Goal: Information Seeking & Learning: Learn about a topic

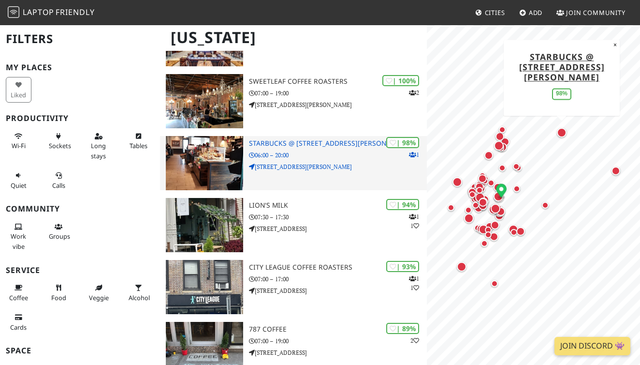
scroll to position [125, 0]
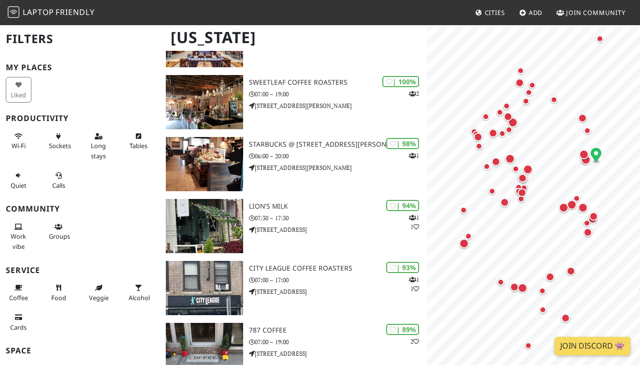
click at [604, 344] on link "Join Discord 👾" at bounding box center [593, 345] width 76 height 18
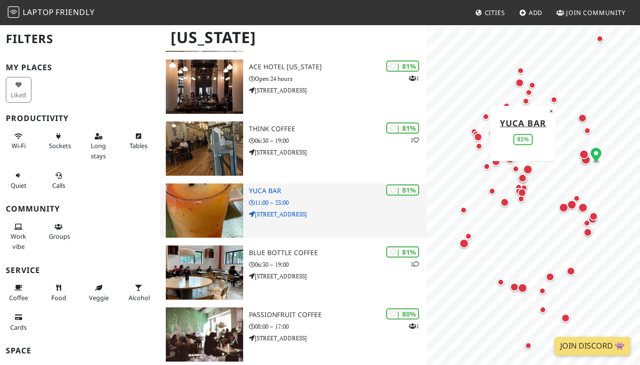
scroll to position [705, 0]
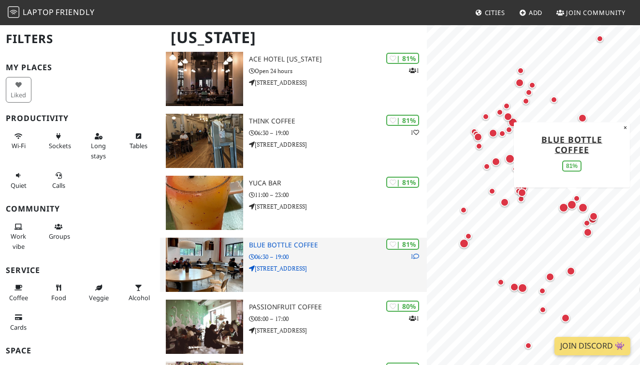
click at [216, 249] on img at bounding box center [204, 264] width 77 height 54
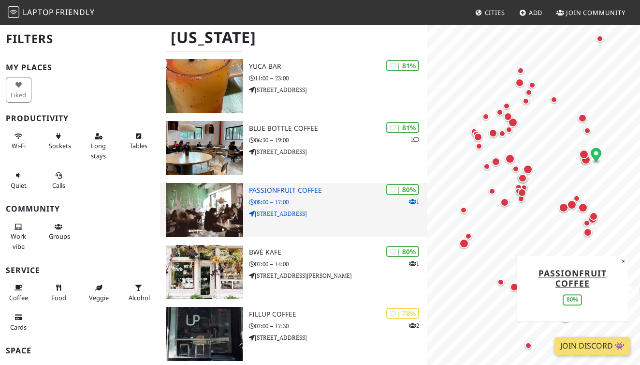
scroll to position [824, 0]
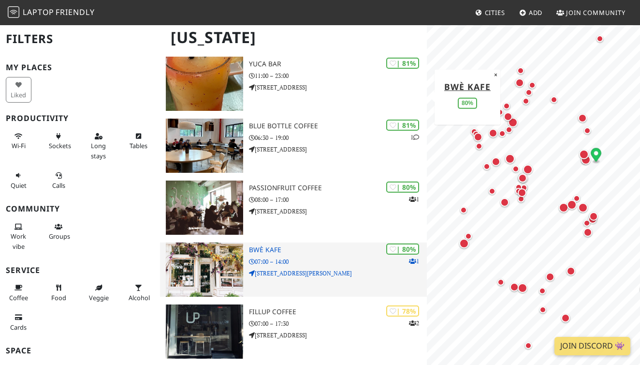
click at [231, 254] on img at bounding box center [204, 269] width 77 height 54
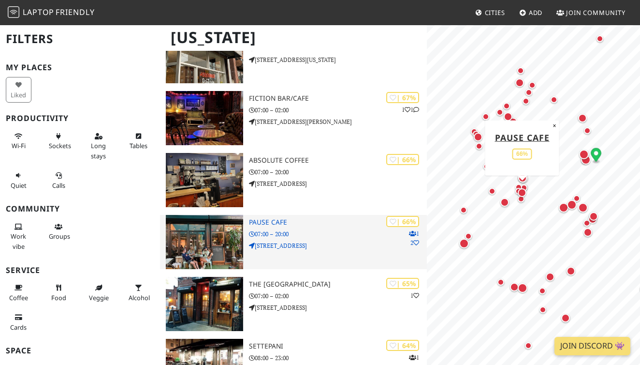
scroll to position [1888, 0]
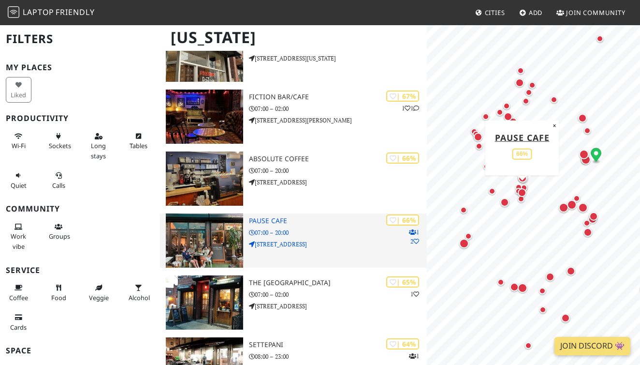
click at [326, 254] on div "| 66% 1 2 Pause Cafe 07:00 – 20:00 3 Clinton St" at bounding box center [338, 240] width 178 height 54
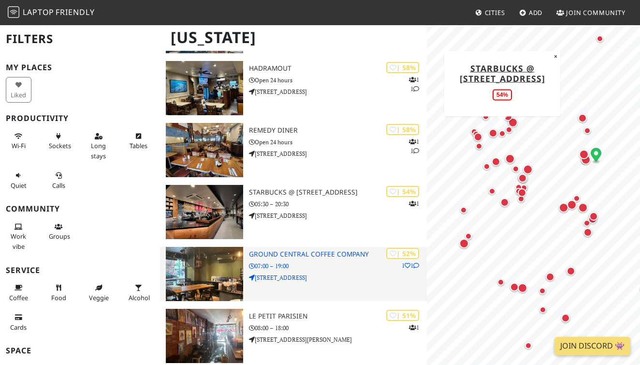
scroll to position [2414, 0]
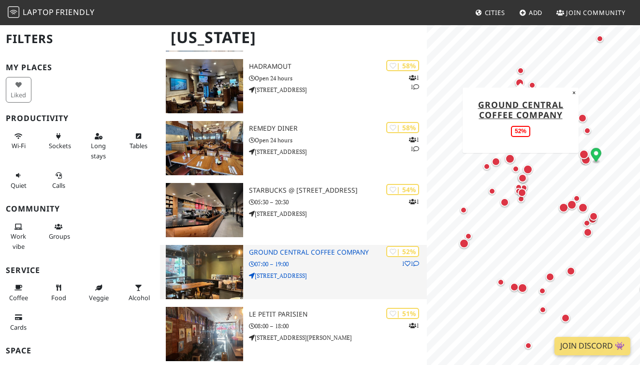
click at [325, 262] on p "07:00 – 19:00" at bounding box center [338, 263] width 178 height 9
click at [318, 248] on h3 "Ground Central Coffee Company" at bounding box center [338, 252] width 178 height 8
click at [321, 248] on h3 "Ground Central Coffee Company" at bounding box center [338, 252] width 178 height 8
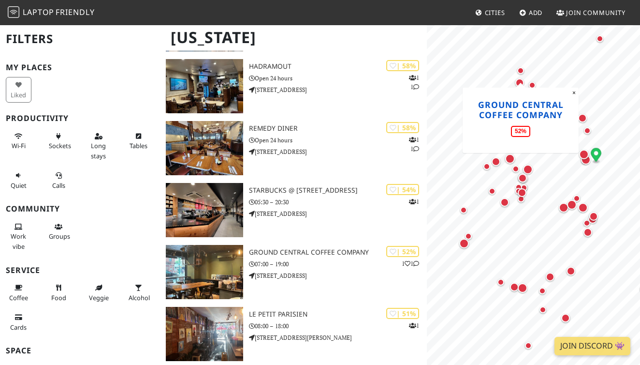
click at [508, 111] on link "Ground Central Coffee Company" at bounding box center [521, 110] width 86 height 22
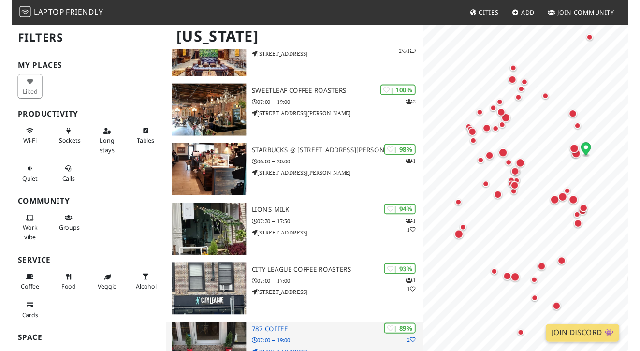
scroll to position [0, 0]
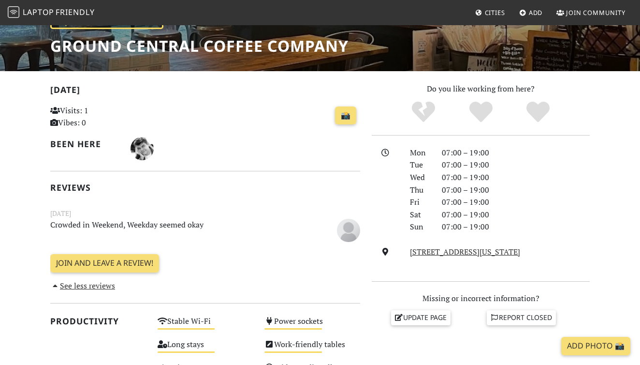
scroll to position [157, 0]
